Goal: Task Accomplishment & Management: Use online tool/utility

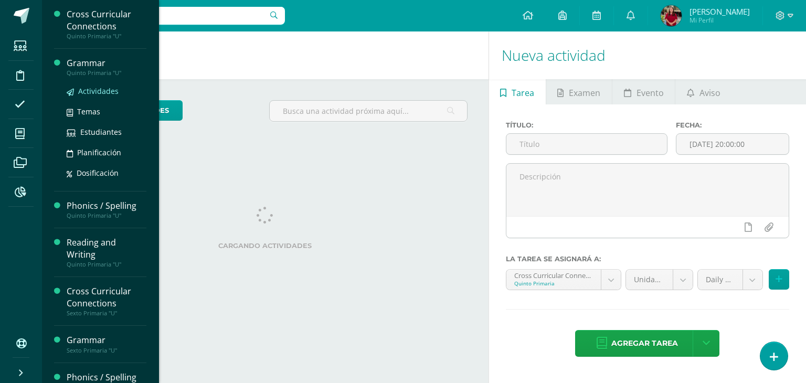
click at [91, 92] on span "Actividades" at bounding box center [98, 91] width 40 height 10
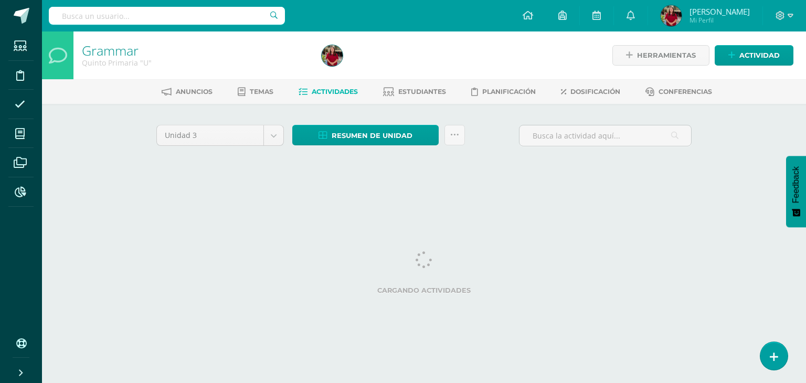
click at [372, 145] on div "Resumen de unidad Descargar como HTML Descargar como PDF Descargar como XLS Sub…" at bounding box center [378, 140] width 181 height 30
click at [357, 132] on span "Resumen de unidad" at bounding box center [371, 135] width 81 height 19
click at [364, 69] on link "Descargar como HTML" at bounding box center [366, 67] width 112 height 16
